Goal: Information Seeking & Learning: Learn about a topic

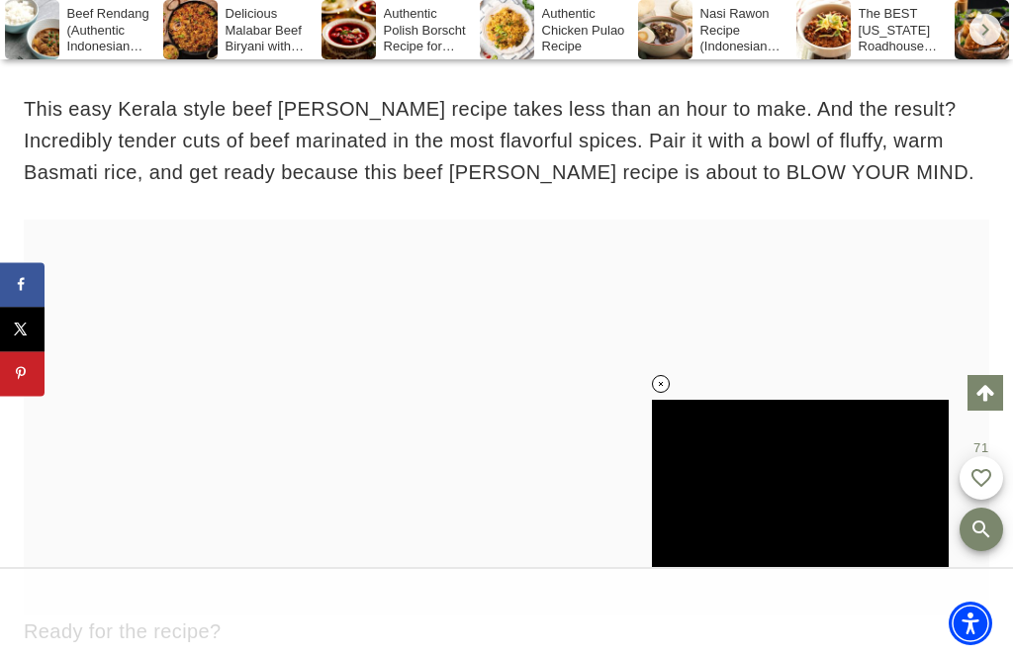
scroll to position [2804, 0]
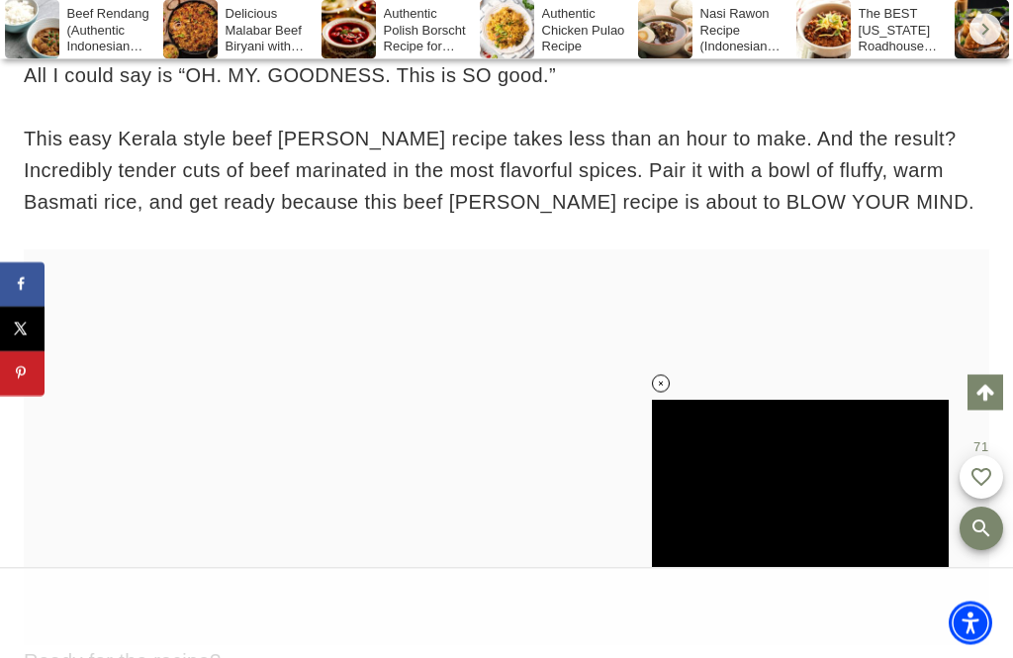
click at [137, 333] on div at bounding box center [506, 448] width 965 height 396
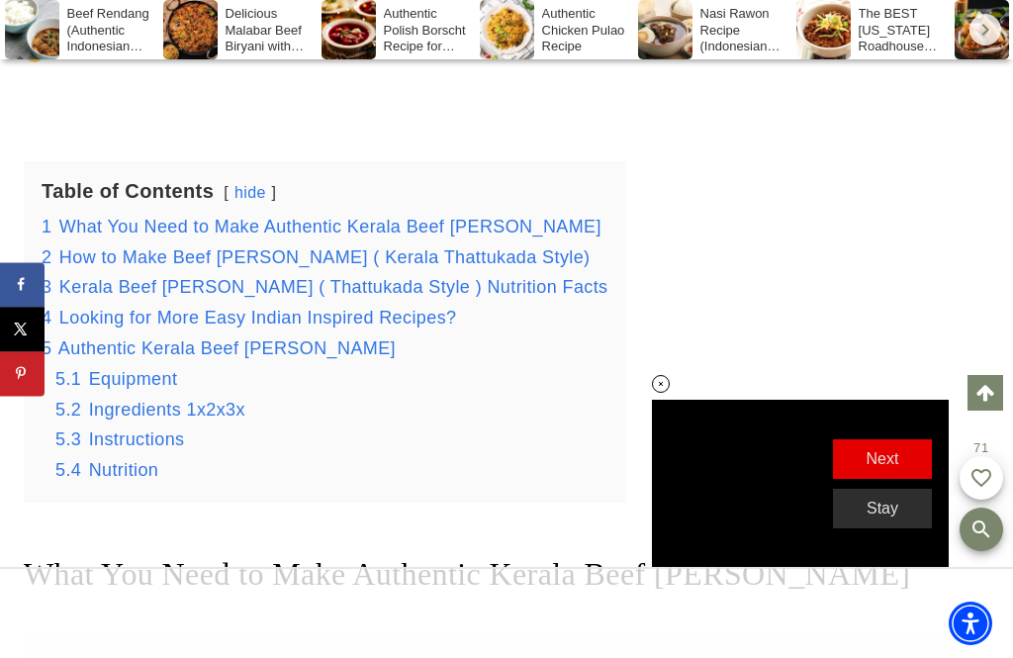
scroll to position [0, 0]
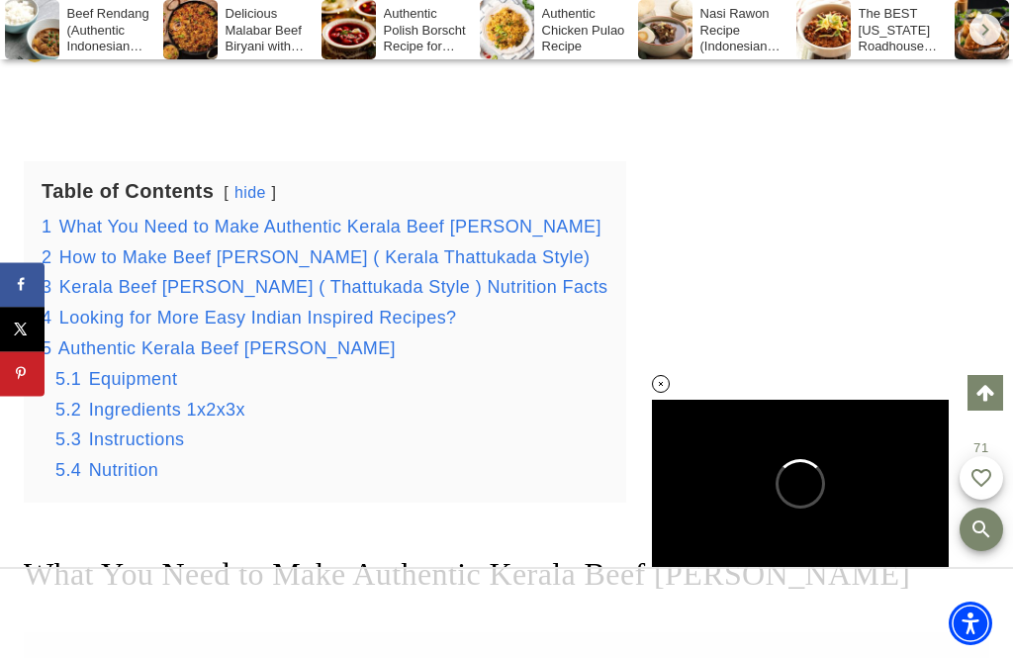
click at [135, 338] on span "Authentic Kerala Beef [PERSON_NAME]" at bounding box center [226, 348] width 337 height 20
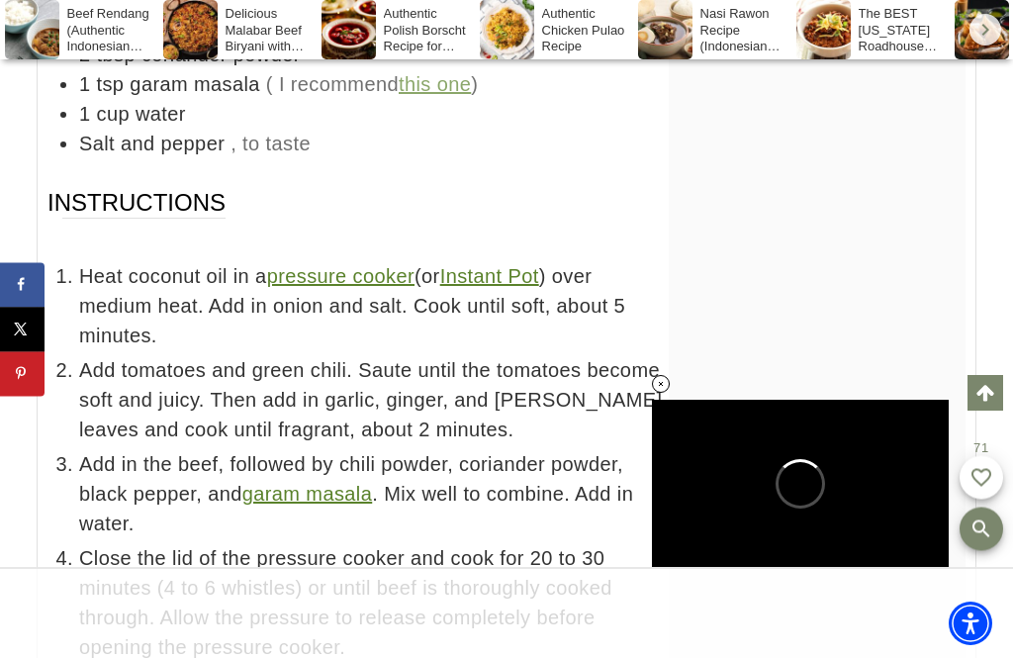
scroll to position [10487, 0]
